Goal: Task Accomplishment & Management: Manage account settings

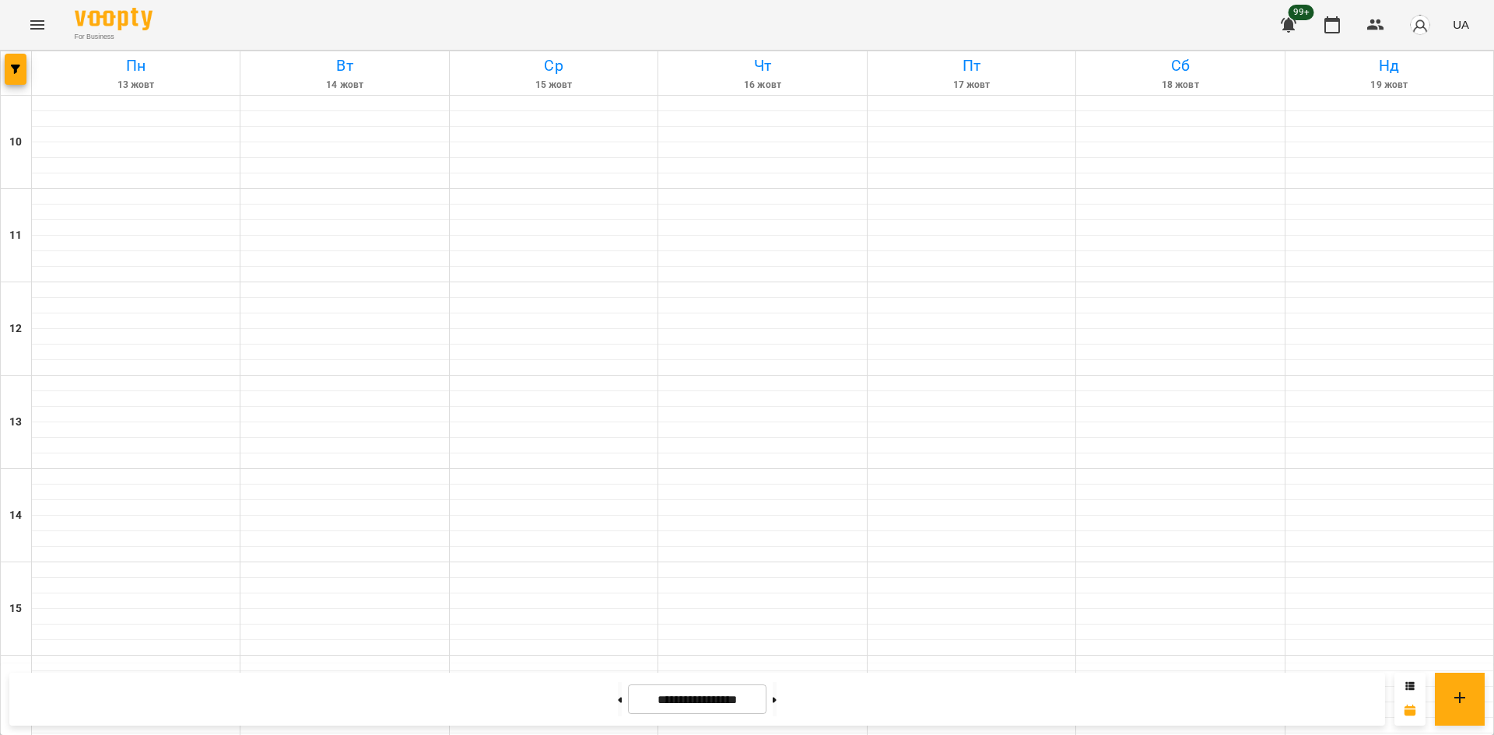
scroll to position [567, 0]
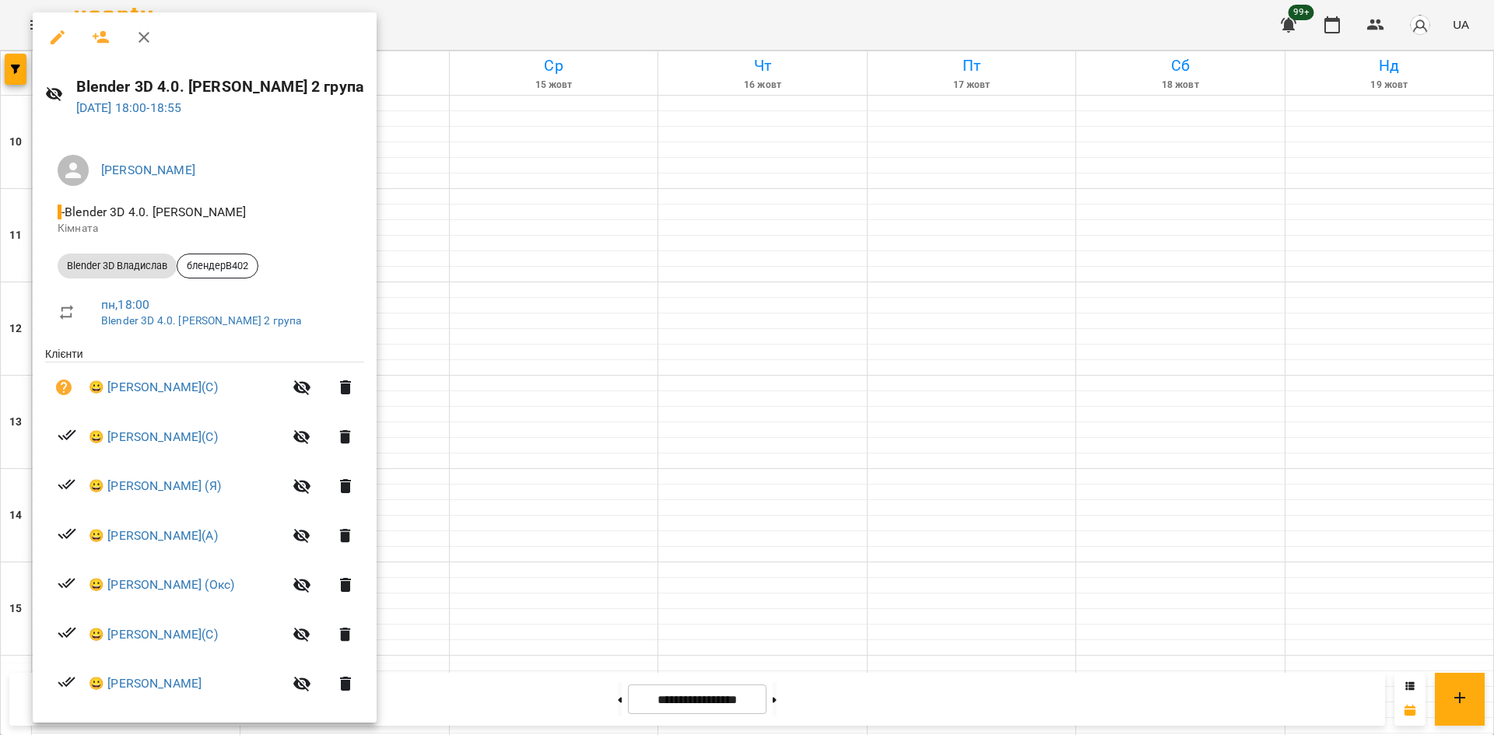
click at [50, 32] on icon "button" at bounding box center [57, 37] width 19 height 19
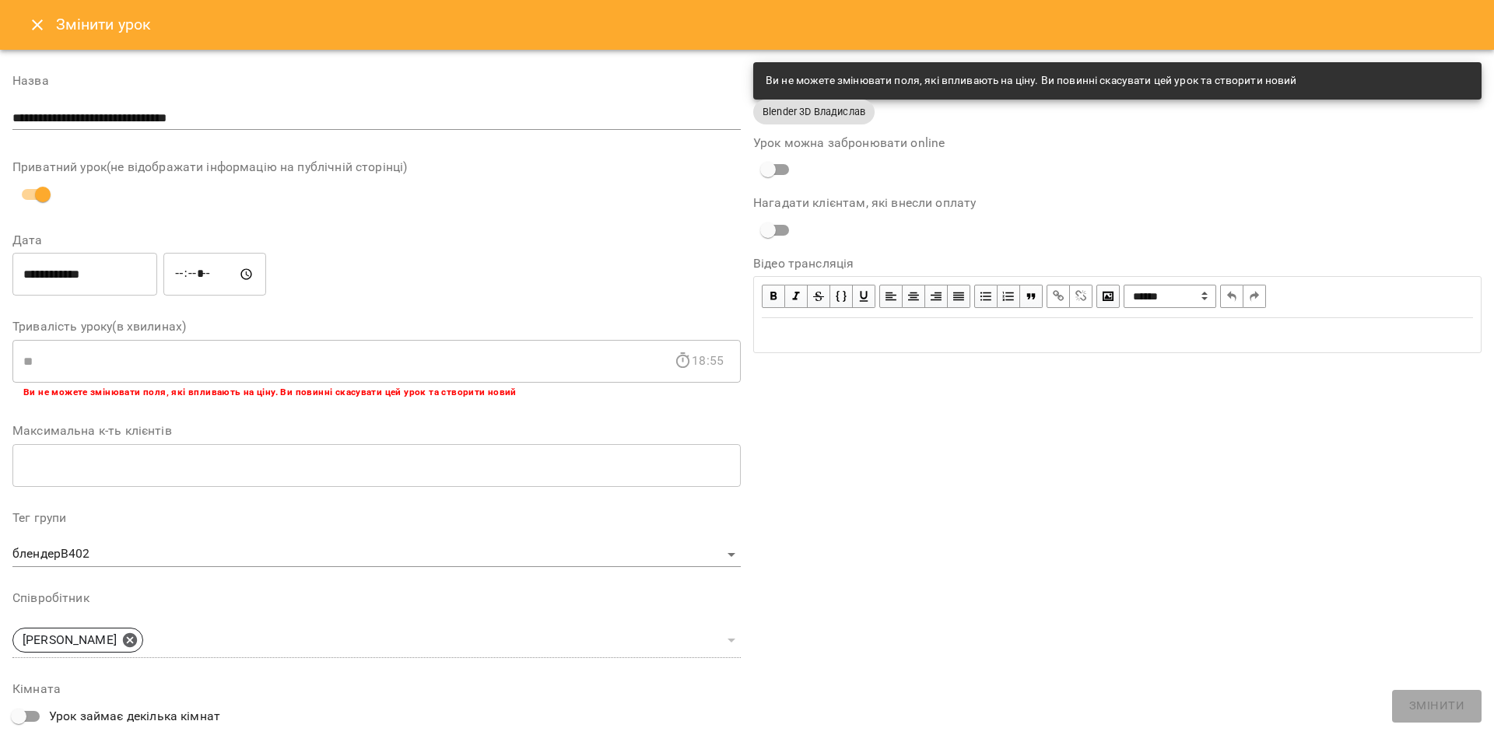
click at [28, 20] on icon "Close" at bounding box center [37, 25] width 19 height 19
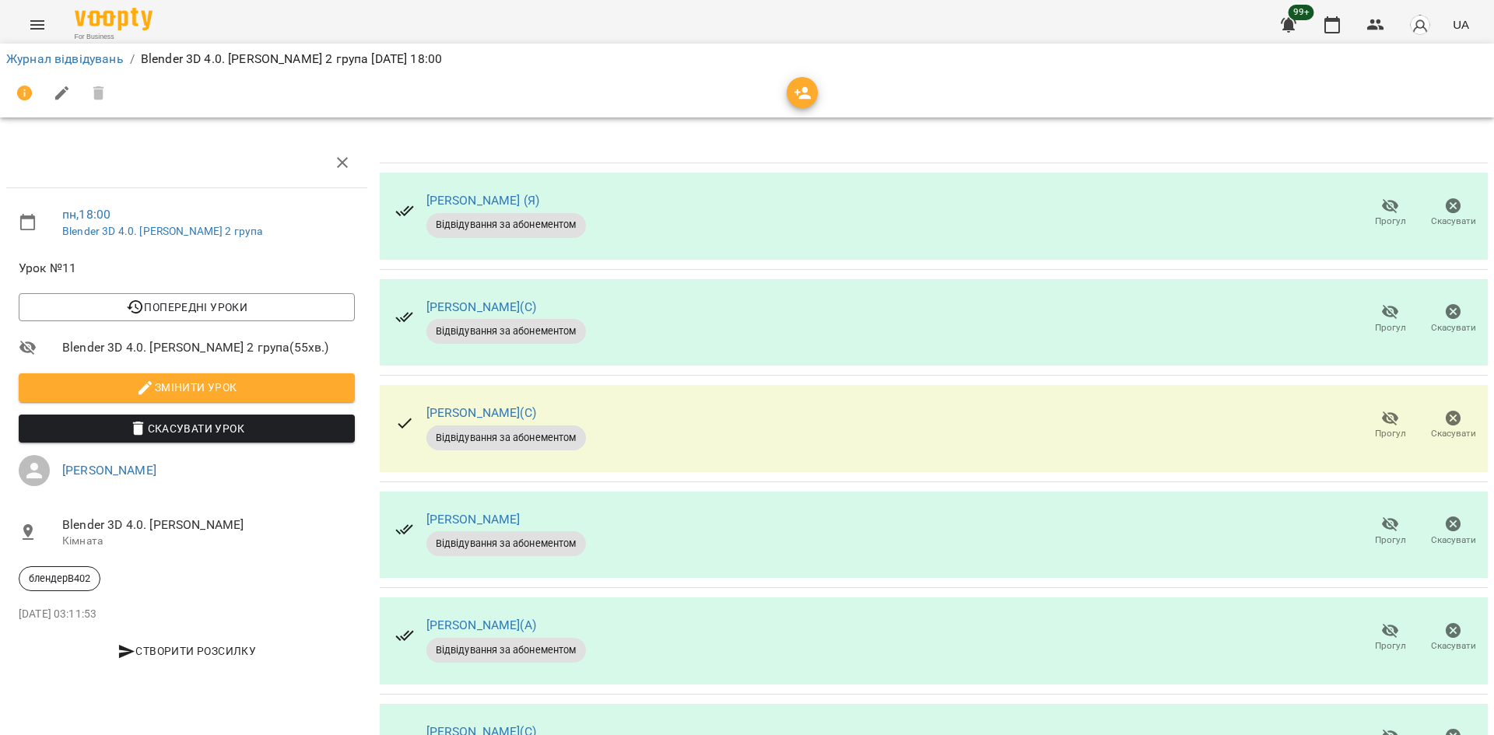
click at [689, 212] on div "[PERSON_NAME] (Я) Відвідування за абонементом Прогул Скасувати" at bounding box center [934, 216] width 1108 height 87
click at [858, 274] on td "[PERSON_NAME](С) Відвідування за абонементом Прогул Скасувати" at bounding box center [934, 322] width 1108 height 107
click at [1180, 167] on td "[PERSON_NAME] (Я) Відвідування за абонементом Прогул Скасувати" at bounding box center [934, 216] width 1108 height 107
click at [1375, 217] on span "Прогул" at bounding box center [1390, 221] width 31 height 13
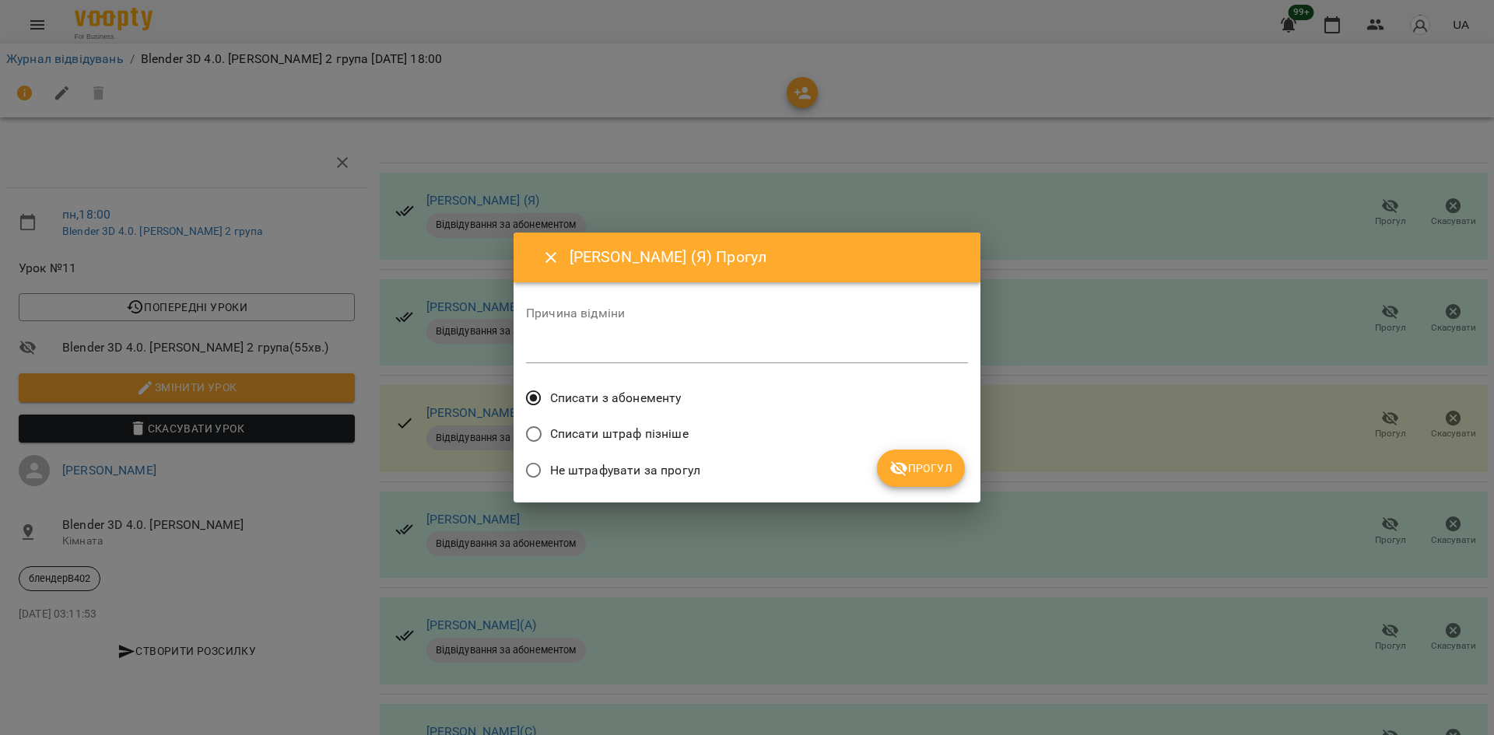
drag, startPoint x: 605, startPoint y: 409, endPoint x: 763, endPoint y: 430, distance: 159.4
click at [605, 409] on span "Списати з абонементу" at bounding box center [616, 398] width 132 height 25
click at [920, 466] on span "Прогул" at bounding box center [920, 468] width 63 height 19
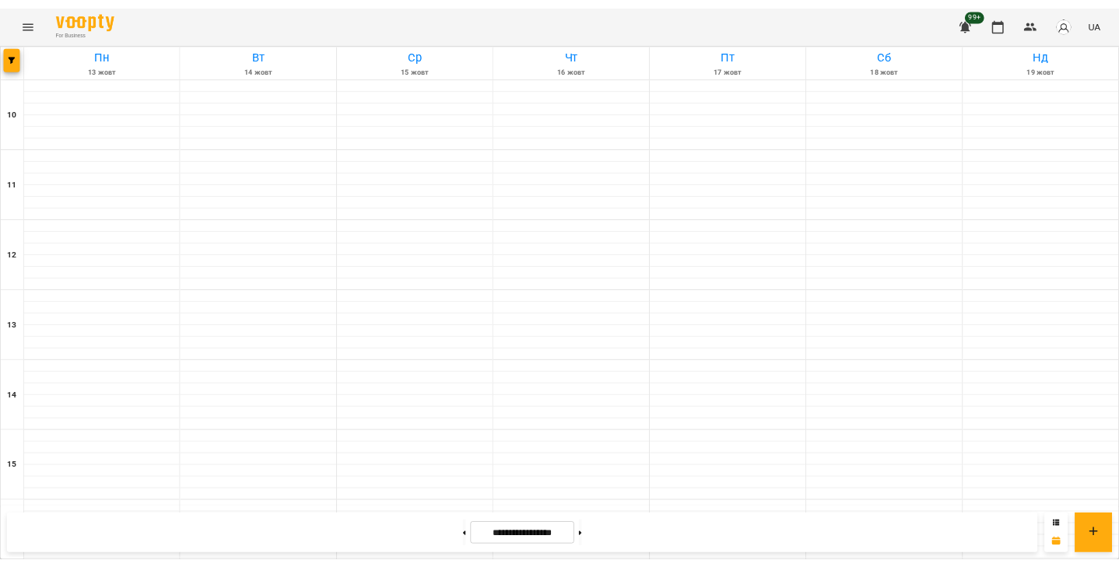
scroll to position [644, 0]
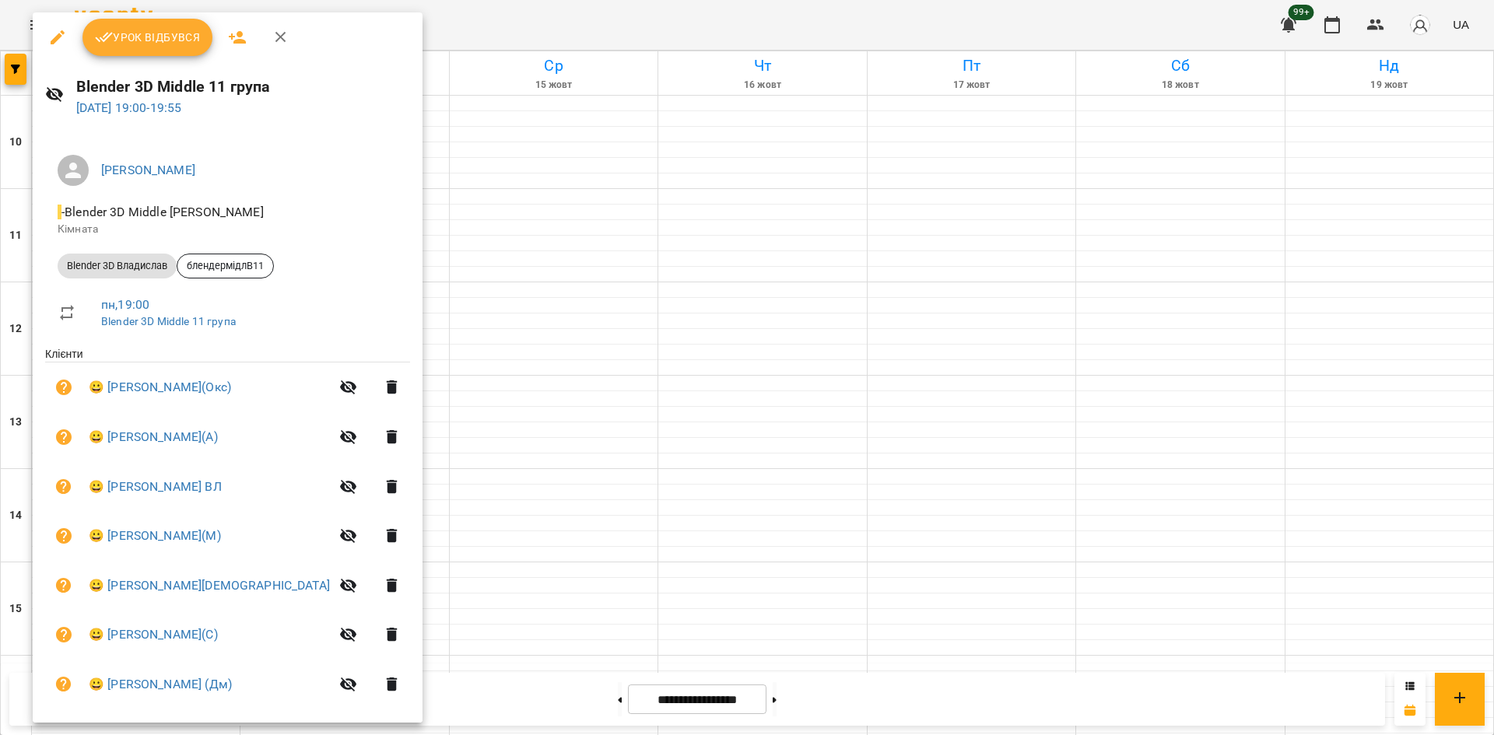
click at [1142, 398] on div at bounding box center [747, 367] width 1494 height 735
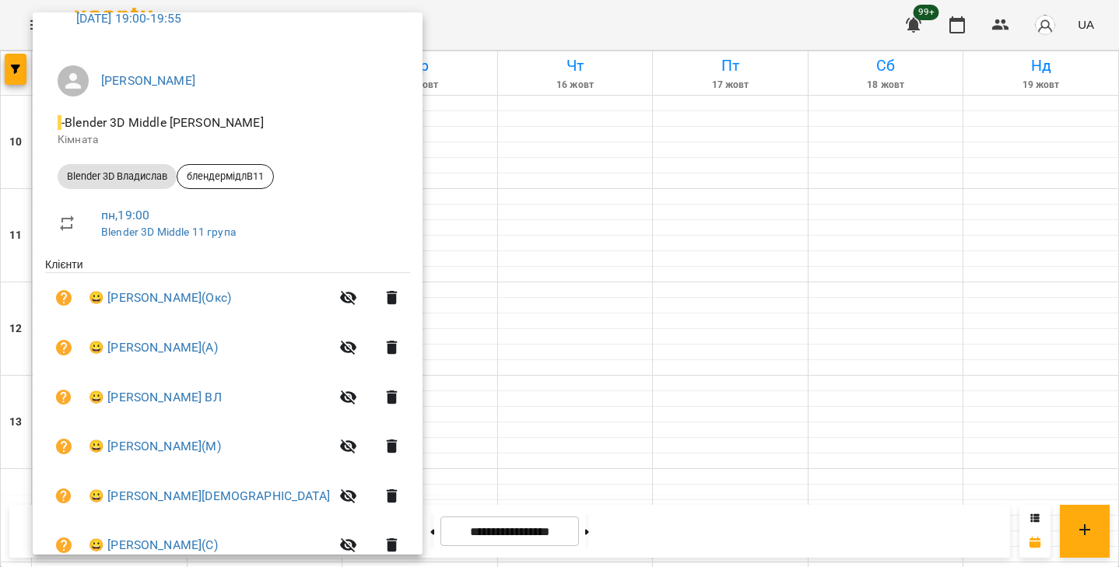
scroll to position [259, 0]
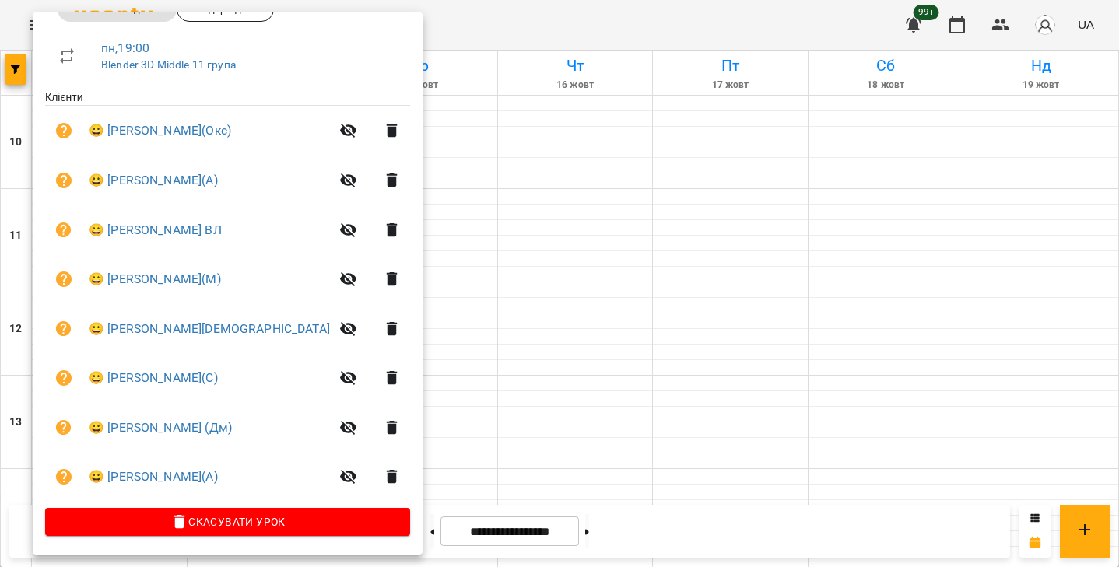
drag, startPoint x: 959, startPoint y: 386, endPoint x: 921, endPoint y: 370, distance: 41.2
click at [959, 386] on div at bounding box center [559, 283] width 1119 height 567
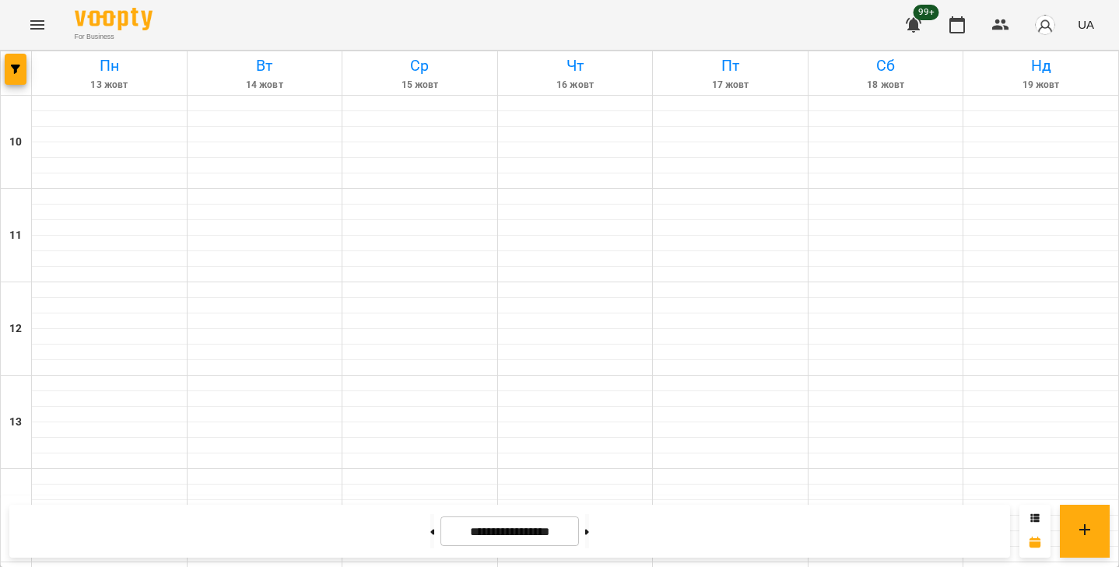
scroll to position [735, 0]
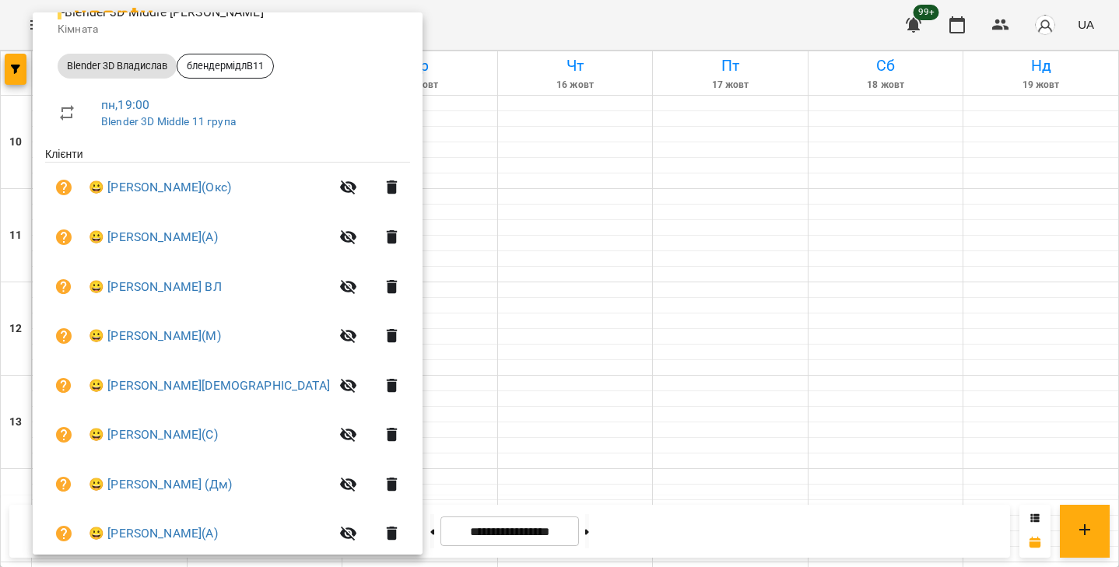
scroll to position [259, 0]
